Goal: Entertainment & Leisure: Browse casually

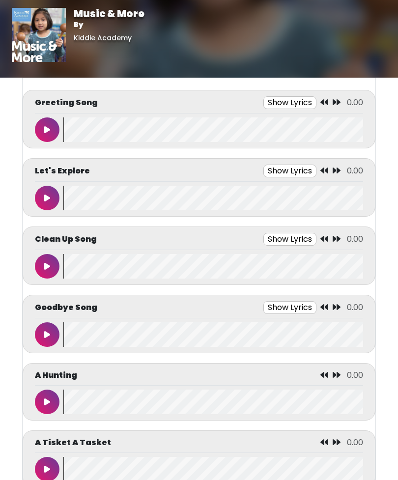
click at [43, 132] on button at bounding box center [47, 130] width 25 height 25
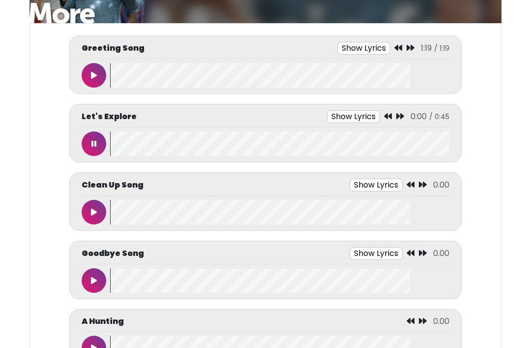
scroll to position [92, 0]
click at [99, 144] on button at bounding box center [94, 143] width 25 height 25
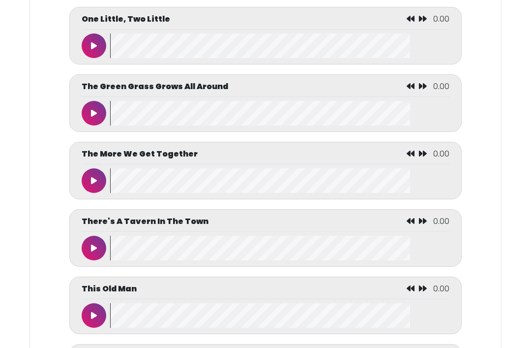
scroll to position [4302, 0]
click at [100, 260] on button at bounding box center [94, 248] width 25 height 25
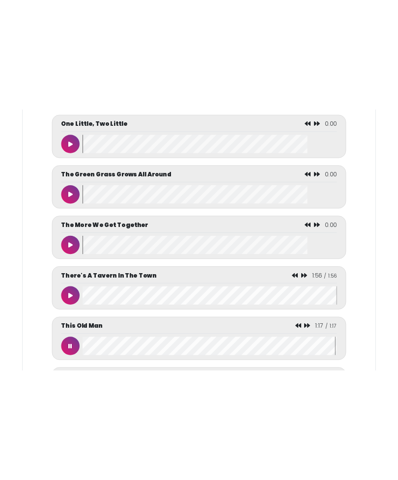
scroll to position [4198, 0]
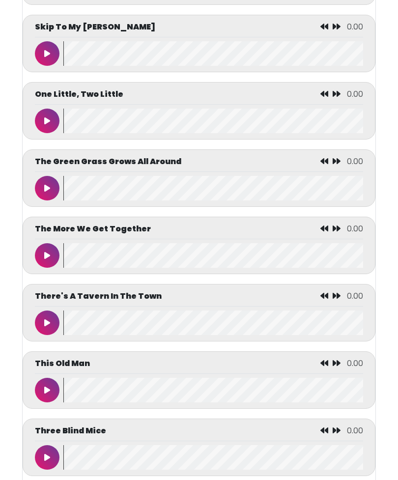
scroll to position [4192, 0]
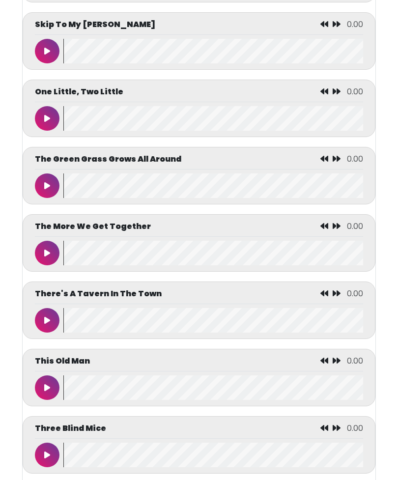
click at [55, 333] on button at bounding box center [47, 320] width 25 height 25
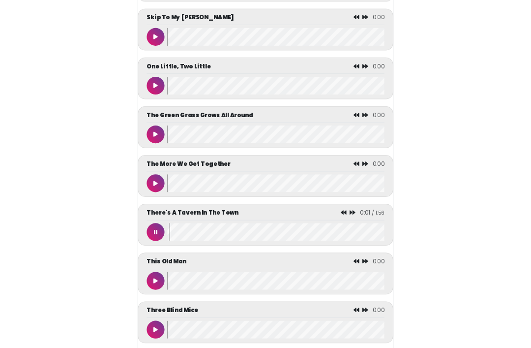
scroll to position [4295, 0]
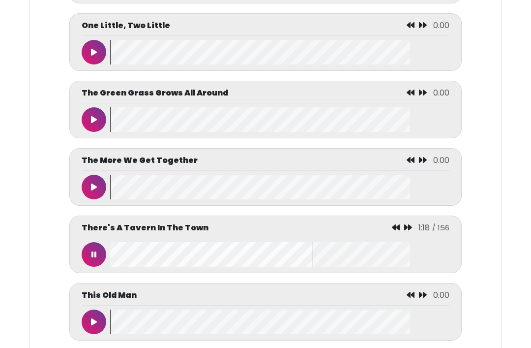
click at [95, 267] on button at bounding box center [94, 254] width 25 height 25
click at [95, 258] on icon at bounding box center [94, 254] width 6 height 8
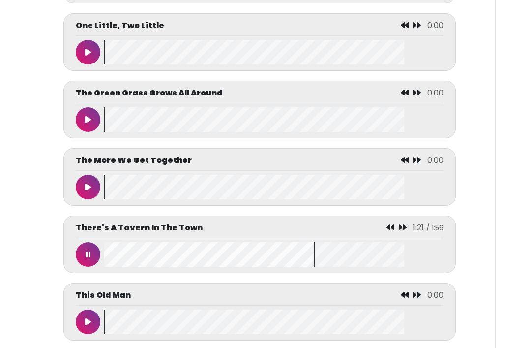
scroll to position [0, 6]
click at [90, 267] on button at bounding box center [88, 254] width 25 height 25
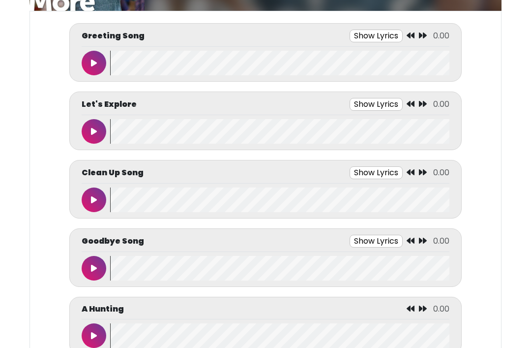
click at [103, 198] on button at bounding box center [94, 200] width 25 height 25
click at [103, 266] on button at bounding box center [94, 268] width 25 height 25
click at [95, 266] on icon at bounding box center [94, 268] width 6 height 8
click at [96, 333] on icon at bounding box center [93, 335] width 5 height 8
